Goal: Information Seeking & Learning: Learn about a topic

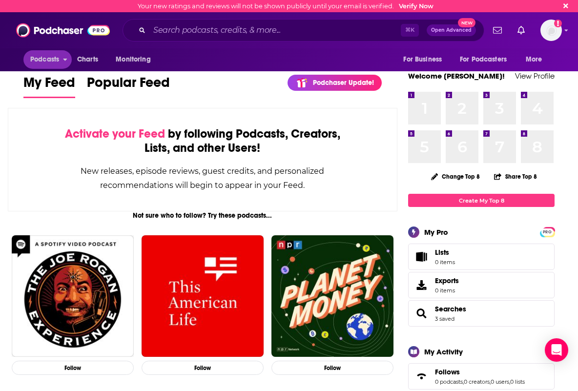
click at [63, 62] on span "open menu" at bounding box center [65, 56] width 4 height 11
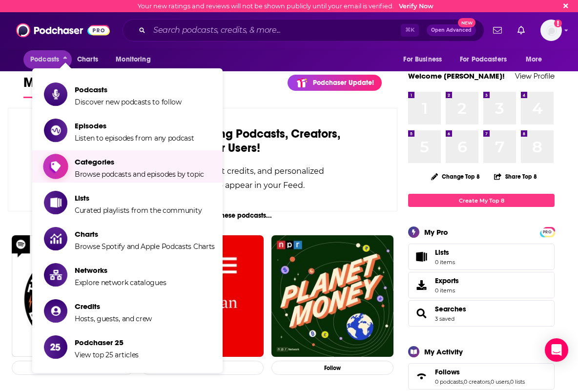
click at [103, 171] on span "Browse podcasts and episodes by topic" at bounding box center [139, 174] width 129 height 9
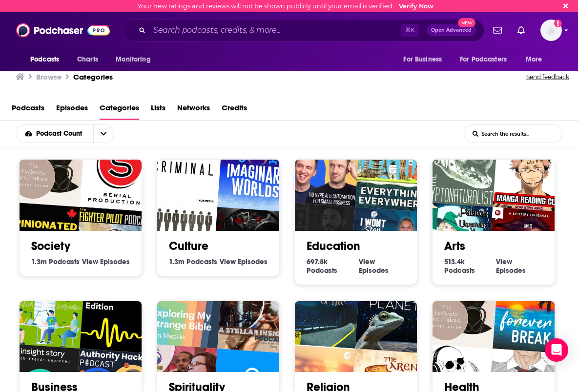
click at [566, 29] on icon "Show profile menu" at bounding box center [567, 30] width 4 height 6
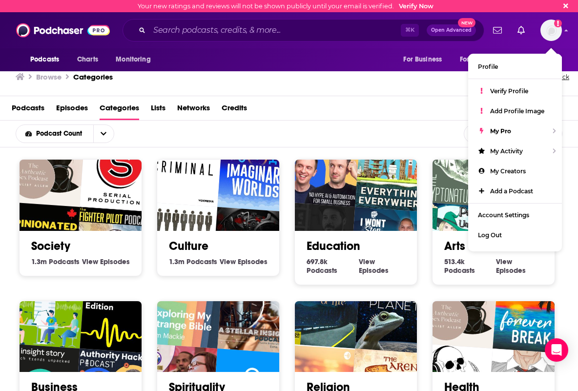
click at [342, 122] on div "Podcast Count List Search Input Search the results..." at bounding box center [289, 134] width 578 height 27
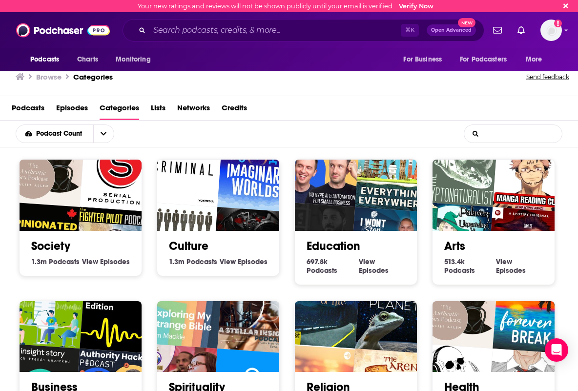
click at [486, 140] on input "List Search Input" at bounding box center [513, 134] width 98 height 18
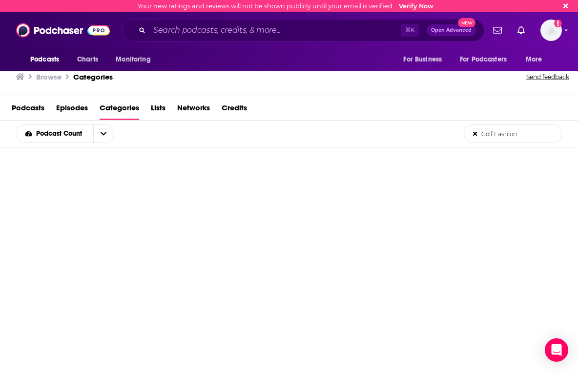
click at [530, 134] on input "Golf Fashion" at bounding box center [513, 134] width 98 height 18
click at [100, 133] on button "open menu" at bounding box center [103, 134] width 21 height 18
click at [527, 135] on input "Golf Fashion" at bounding box center [513, 134] width 98 height 18
type input "Golf"
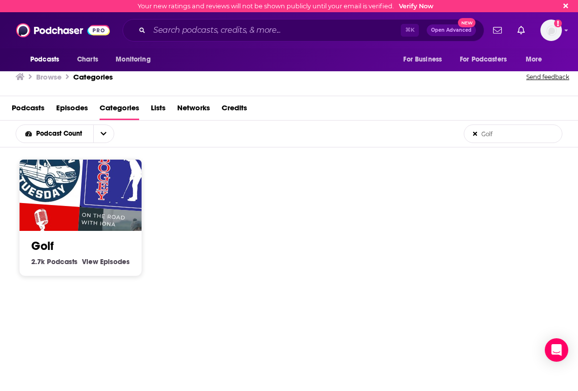
click at [78, 246] on h2 "Golf" at bounding box center [80, 246] width 99 height 15
click at [66, 221] on img "chattgolf.com" at bounding box center [40, 241] width 78 height 78
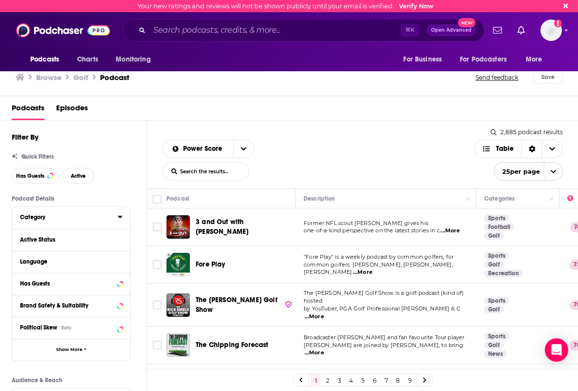
click at [119, 217] on icon at bounding box center [120, 217] width 4 height 2
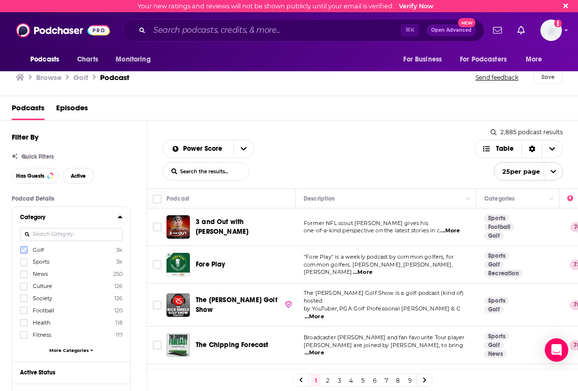
click at [24, 249] on icon at bounding box center [24, 250] width 6 height 6
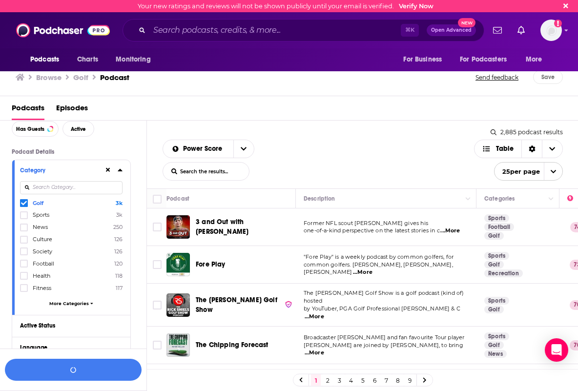
scroll to position [65, 0]
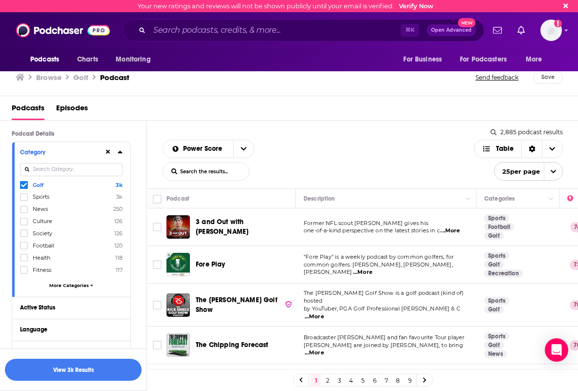
click at [80, 289] on div "Golf 3k Sports 3k News 250 Culture 126 Society 126 Football 120 Health 118 Fitn…" at bounding box center [71, 237] width 103 height 112
click at [84, 285] on span "More Categories" at bounding box center [69, 285] width 40 height 5
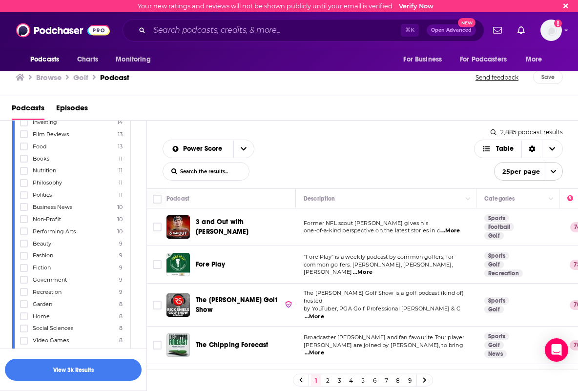
scroll to position [711, 0]
click at [25, 253] on icon at bounding box center [24, 255] width 6 height 6
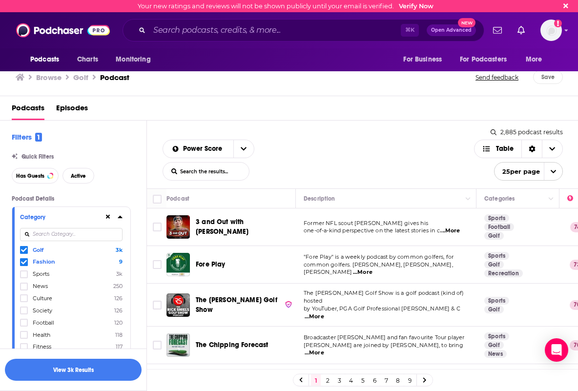
scroll to position [0, 0]
click at [81, 373] on button "View 3k Results" at bounding box center [73, 370] width 137 height 22
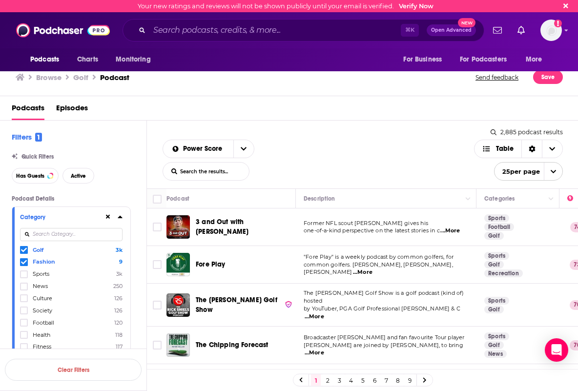
click at [458, 231] on span "...More" at bounding box center [451, 231] width 20 height 8
click at [419, 159] on div "Power Score List Search Input Search the results... Table" at bounding box center [319, 160] width 312 height 41
click at [324, 313] on span "...More" at bounding box center [315, 317] width 20 height 8
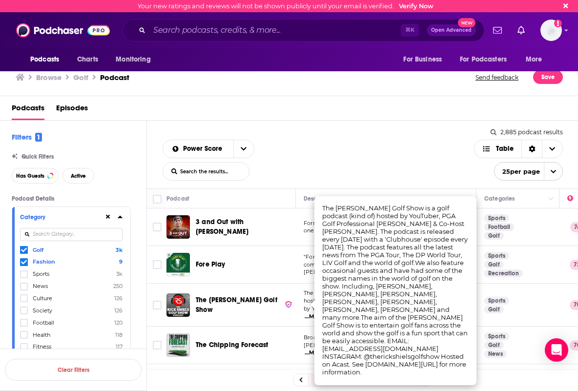
click at [368, 142] on div "Power Score List Search Input Search the results... Table" at bounding box center [319, 160] width 312 height 41
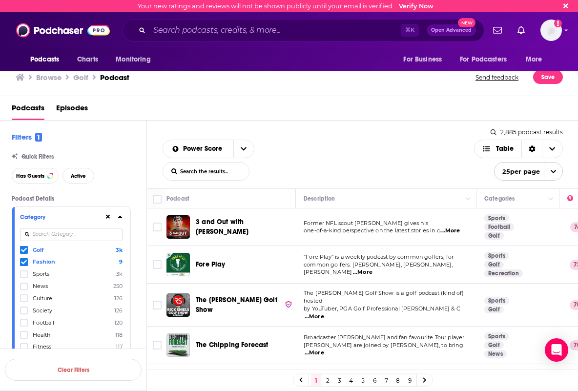
click at [324, 349] on span "...More" at bounding box center [315, 353] width 20 height 8
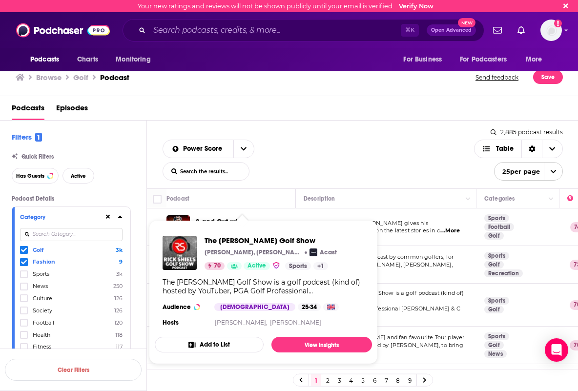
click at [341, 157] on div "Power Score List Search Input Search the results... Table" at bounding box center [319, 160] width 312 height 41
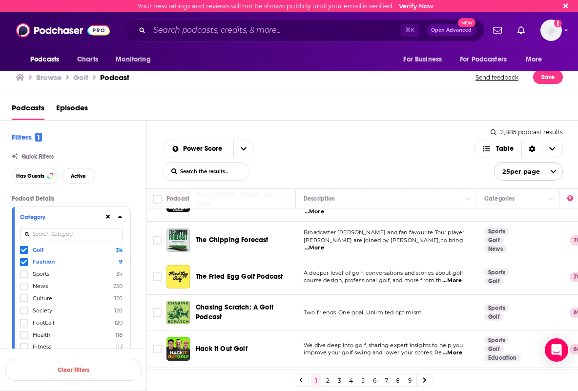
scroll to position [77, 0]
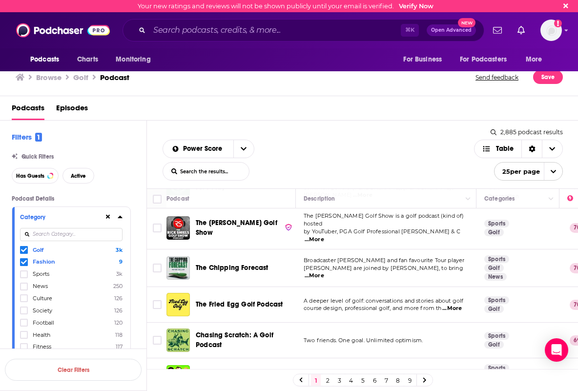
click at [454, 305] on span "...More" at bounding box center [452, 309] width 20 height 8
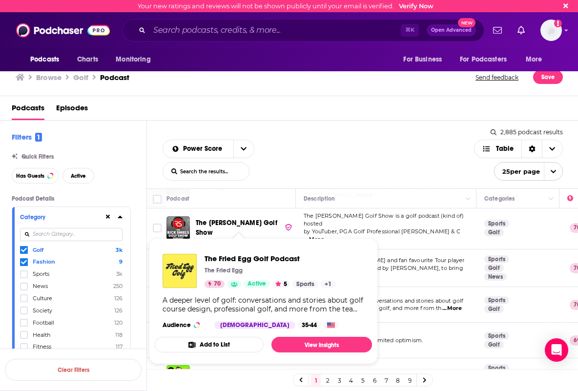
click at [241, 301] on div "A deeper level of golf: conversations and stories about golf course design, pro…" at bounding box center [264, 305] width 202 height 18
click at [320, 351] on link "View Insights" at bounding box center [322, 345] width 101 height 16
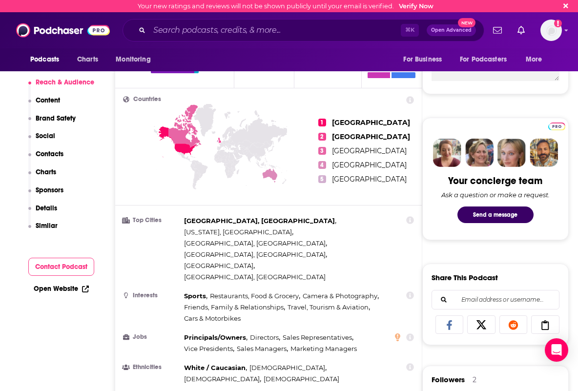
scroll to position [386, 0]
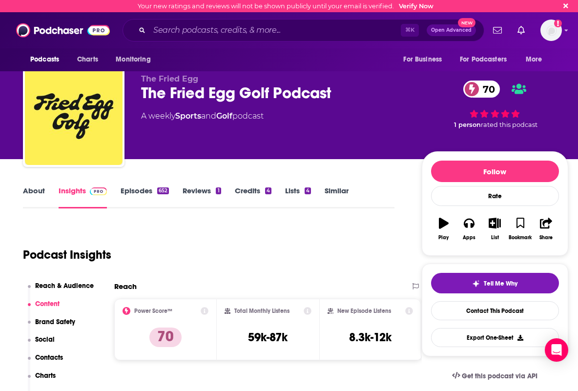
scroll to position [0, 0]
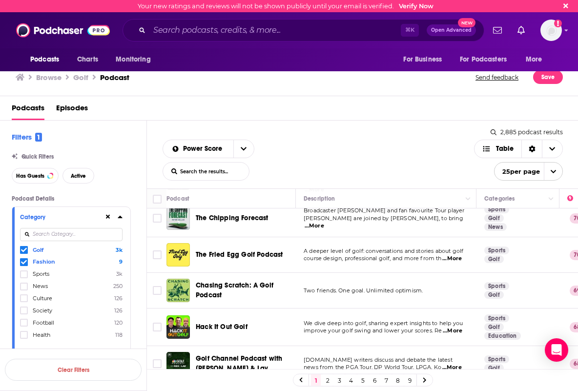
scroll to position [127, 0]
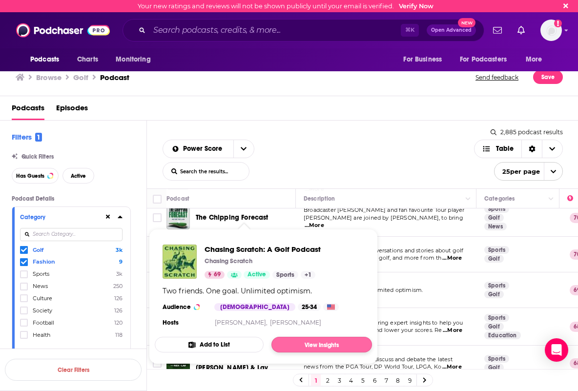
click at [318, 343] on link "View Insights" at bounding box center [322, 345] width 101 height 16
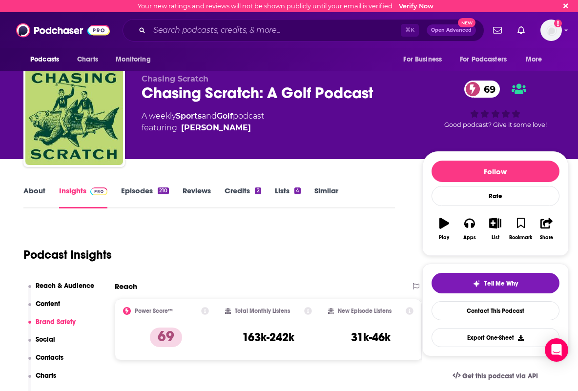
click at [35, 188] on link "About" at bounding box center [34, 197] width 22 height 22
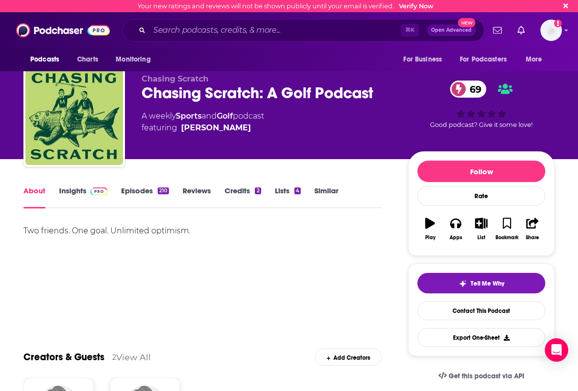
click at [143, 189] on link "Episodes 210" at bounding box center [145, 197] width 48 height 22
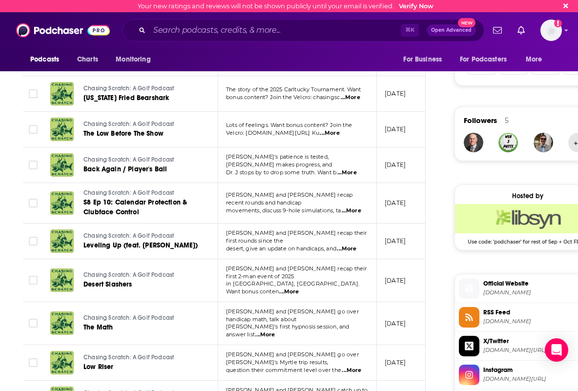
scroll to position [645, 0]
click at [357, 366] on span "...More" at bounding box center [352, 370] width 20 height 8
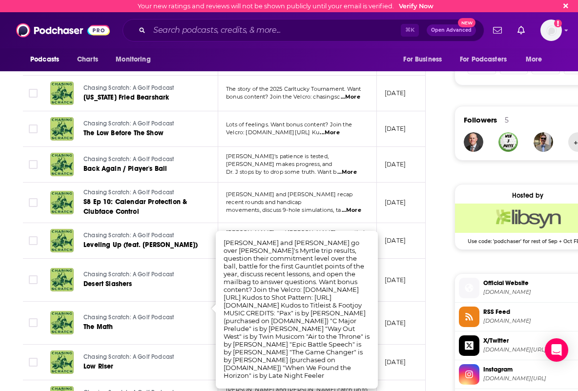
click at [370, 223] on td "[PERSON_NAME] and [PERSON_NAME] recap their first rounds since the desert, give…" at bounding box center [297, 241] width 159 height 36
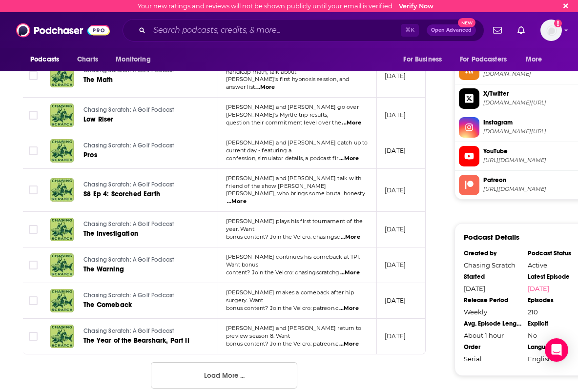
scroll to position [893, 0]
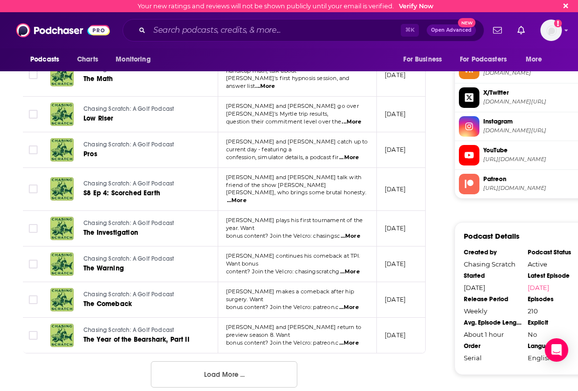
click at [233, 361] on button "Load More ..." at bounding box center [224, 374] width 147 height 26
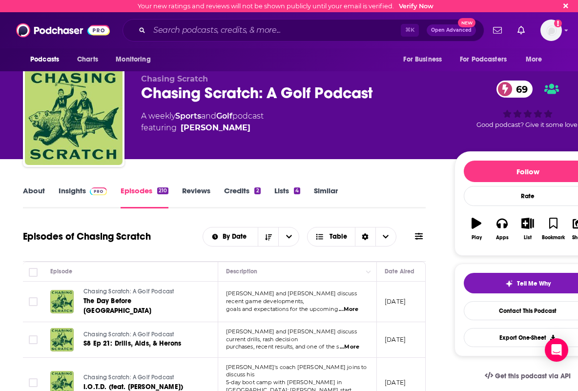
scroll to position [0, 0]
click at [356, 306] on span "...More" at bounding box center [349, 310] width 20 height 8
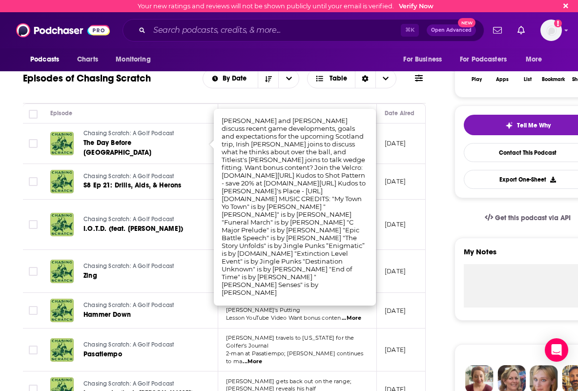
scroll to position [156, 0]
